Goal: Task Accomplishment & Management: Manage account settings

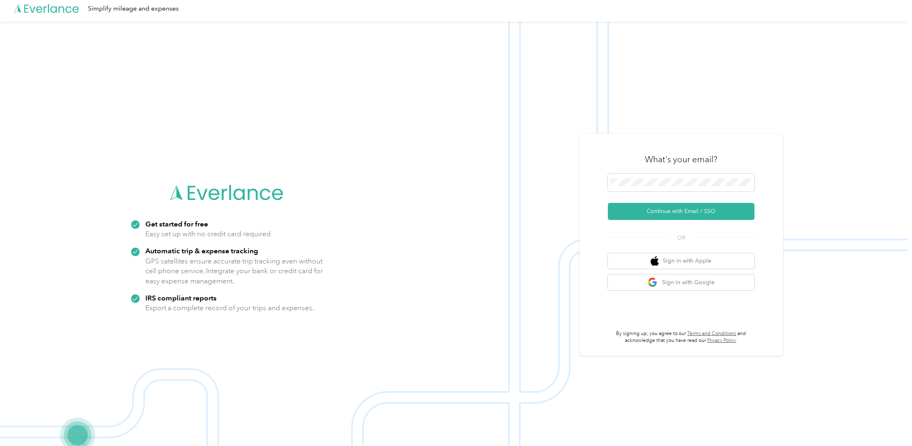
scroll to position [6, 0]
click at [647, 209] on button "Continue with Email / SSO" at bounding box center [681, 210] width 147 height 17
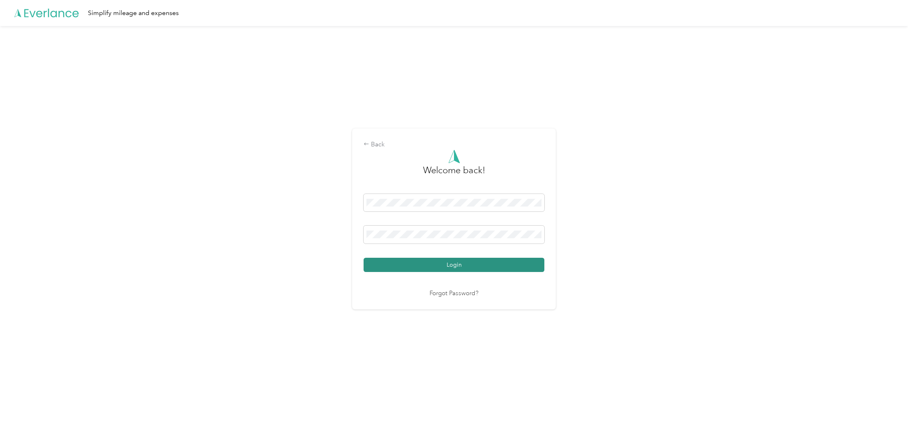
click at [457, 267] on button "Login" at bounding box center [453, 265] width 181 height 14
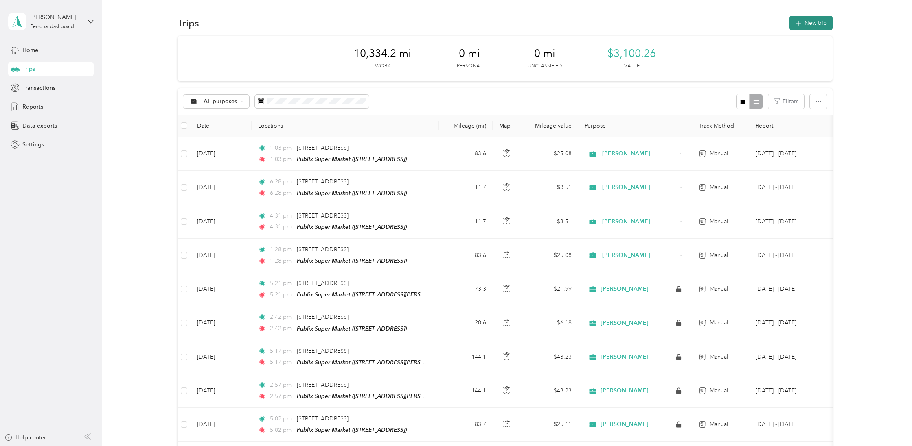
click at [816, 24] on button "New trip" at bounding box center [810, 23] width 43 height 14
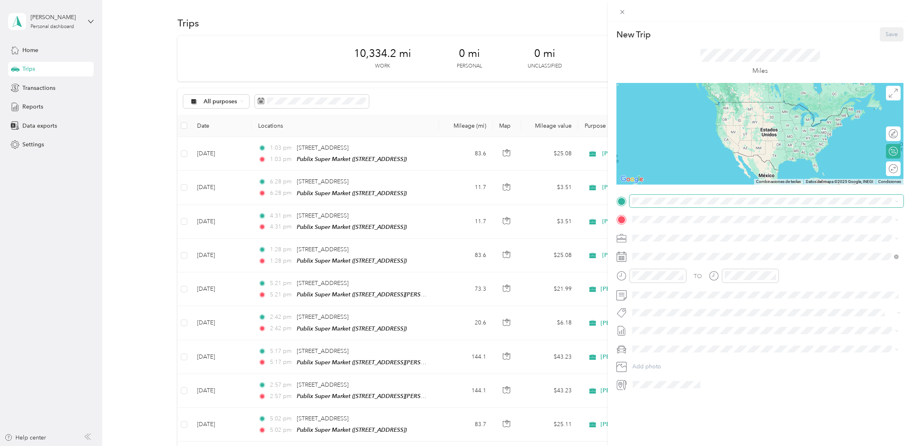
click at [668, 197] on span at bounding box center [766, 201] width 274 height 13
click at [690, 230] on span "[STREET_ADDRESS][US_STATE]" at bounding box center [687, 225] width 81 height 7
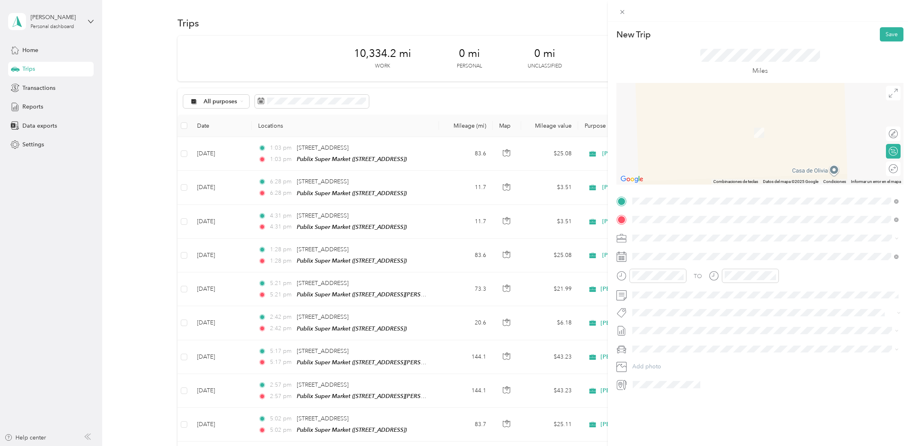
click at [689, 254] on div "TEAM Publix Super Market [STREET_ADDRESS][PERSON_NAME]" at bounding box center [695, 258] width 97 height 20
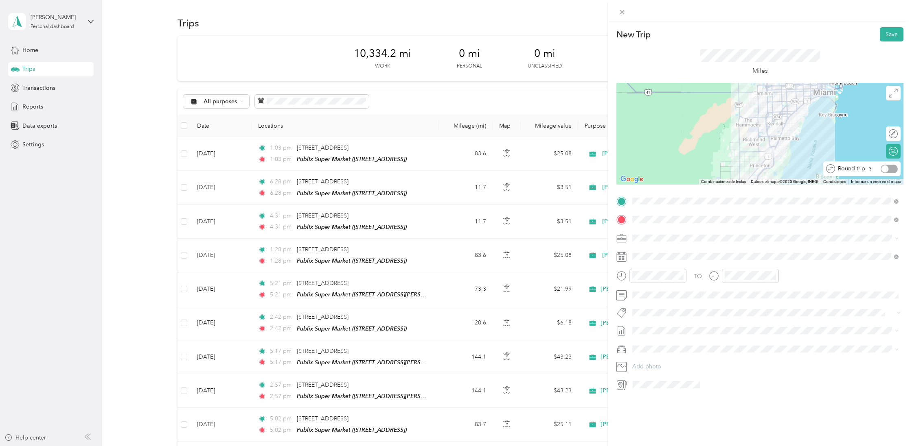
click at [887, 168] on div at bounding box center [888, 169] width 17 height 9
click at [889, 34] on button "Save" at bounding box center [891, 34] width 24 height 14
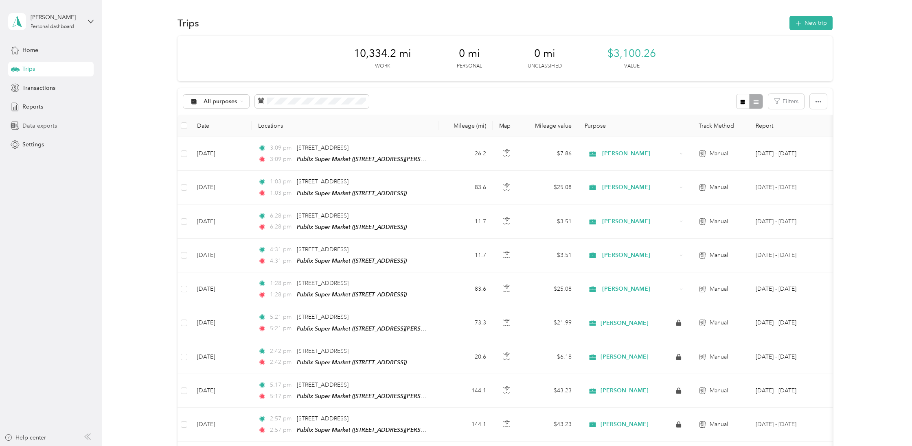
click at [39, 125] on span "Data exports" at bounding box center [39, 126] width 35 height 9
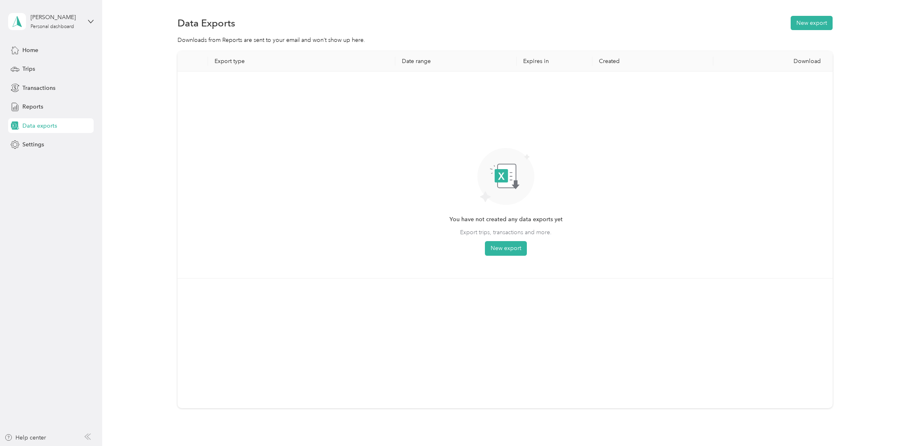
scroll to position [0, 0]
click at [492, 252] on button "New export" at bounding box center [506, 248] width 42 height 15
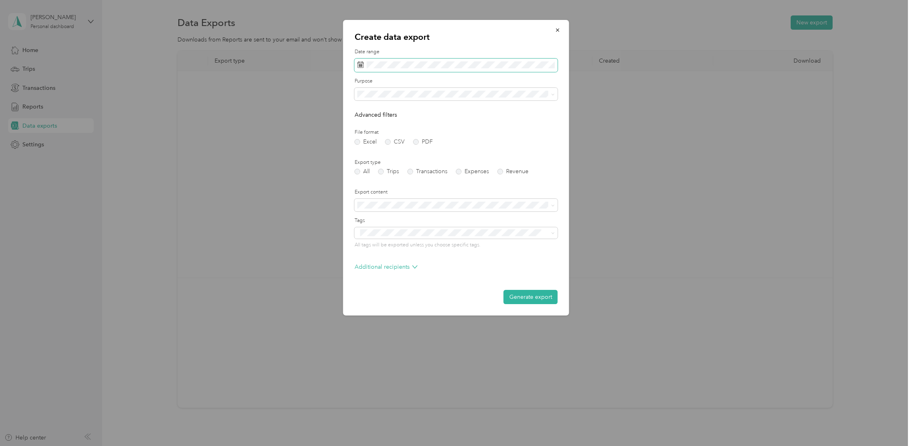
scroll to position [0, 0]
click at [376, 181] on div "18" at bounding box center [376, 178] width 11 height 10
click at [420, 192] on div "29" at bounding box center [418, 191] width 11 height 10
click at [374, 120] on span "[PERSON_NAME]" at bounding box center [382, 117] width 45 height 7
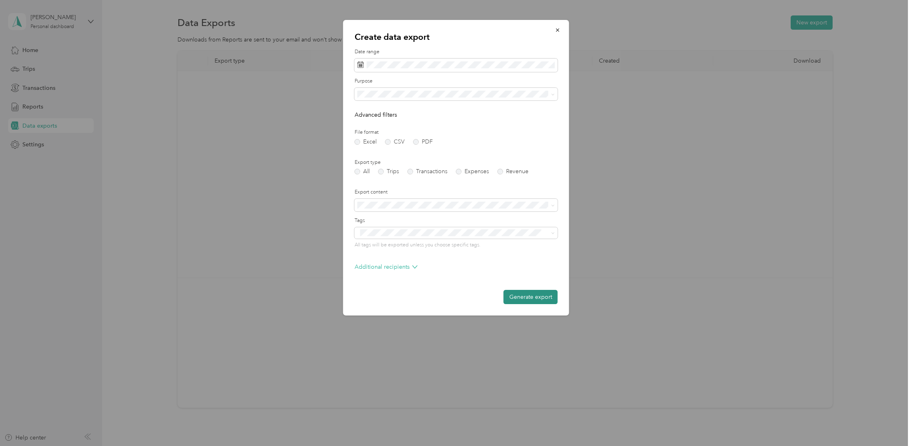
click at [529, 296] on button "Generate export" at bounding box center [530, 297] width 54 height 14
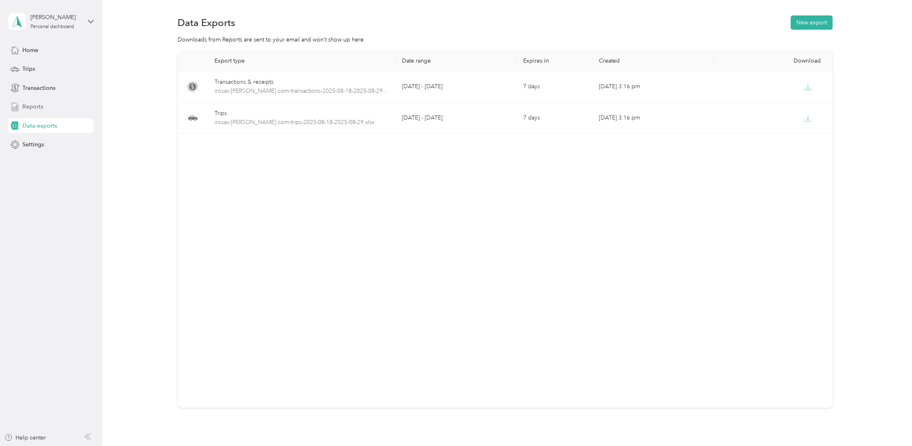
drag, startPoint x: 33, startPoint y: 106, endPoint x: 44, endPoint y: 103, distance: 11.1
click at [33, 106] on span "Reports" at bounding box center [32, 107] width 21 height 9
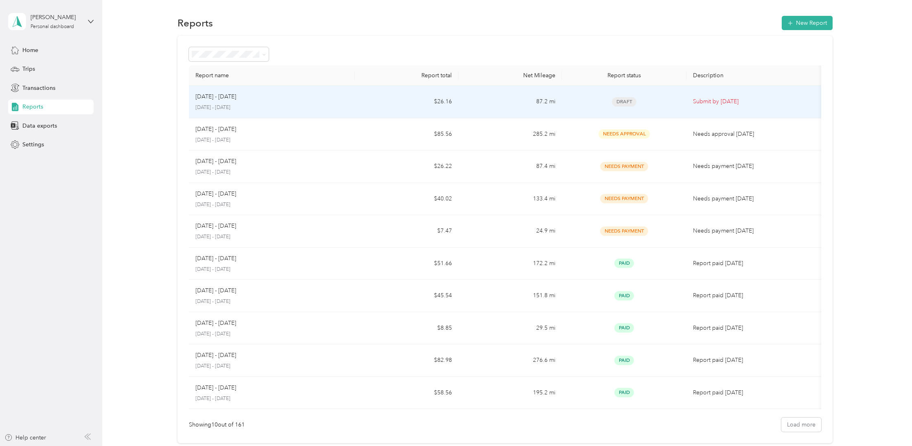
click at [629, 102] on span "Draft" at bounding box center [624, 101] width 24 height 9
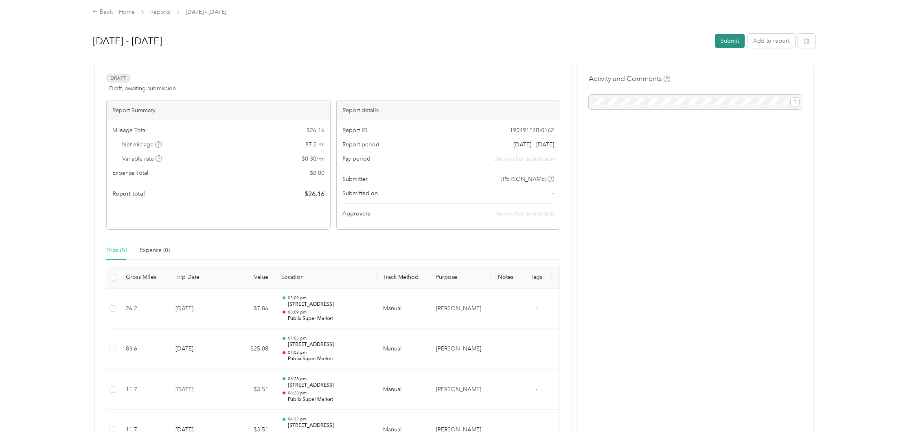
click at [732, 41] on button "Submit" at bounding box center [730, 41] width 30 height 14
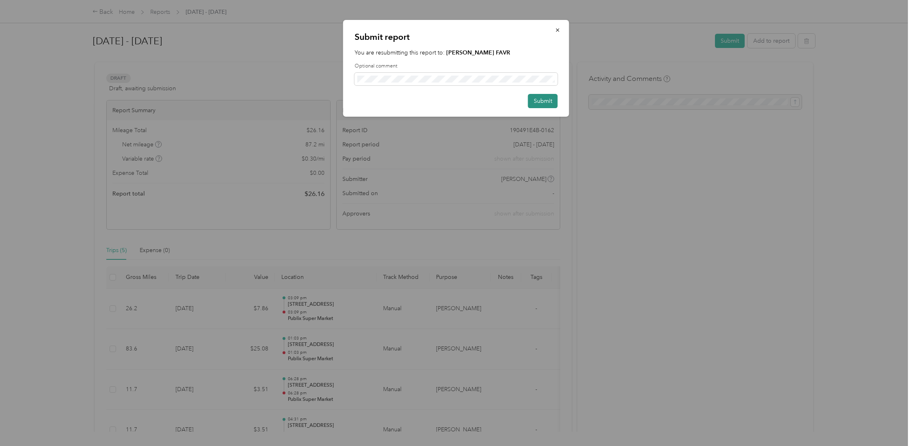
click at [542, 102] on button "Submit" at bounding box center [543, 101] width 30 height 14
